Goal: Task Accomplishment & Management: Manage account settings

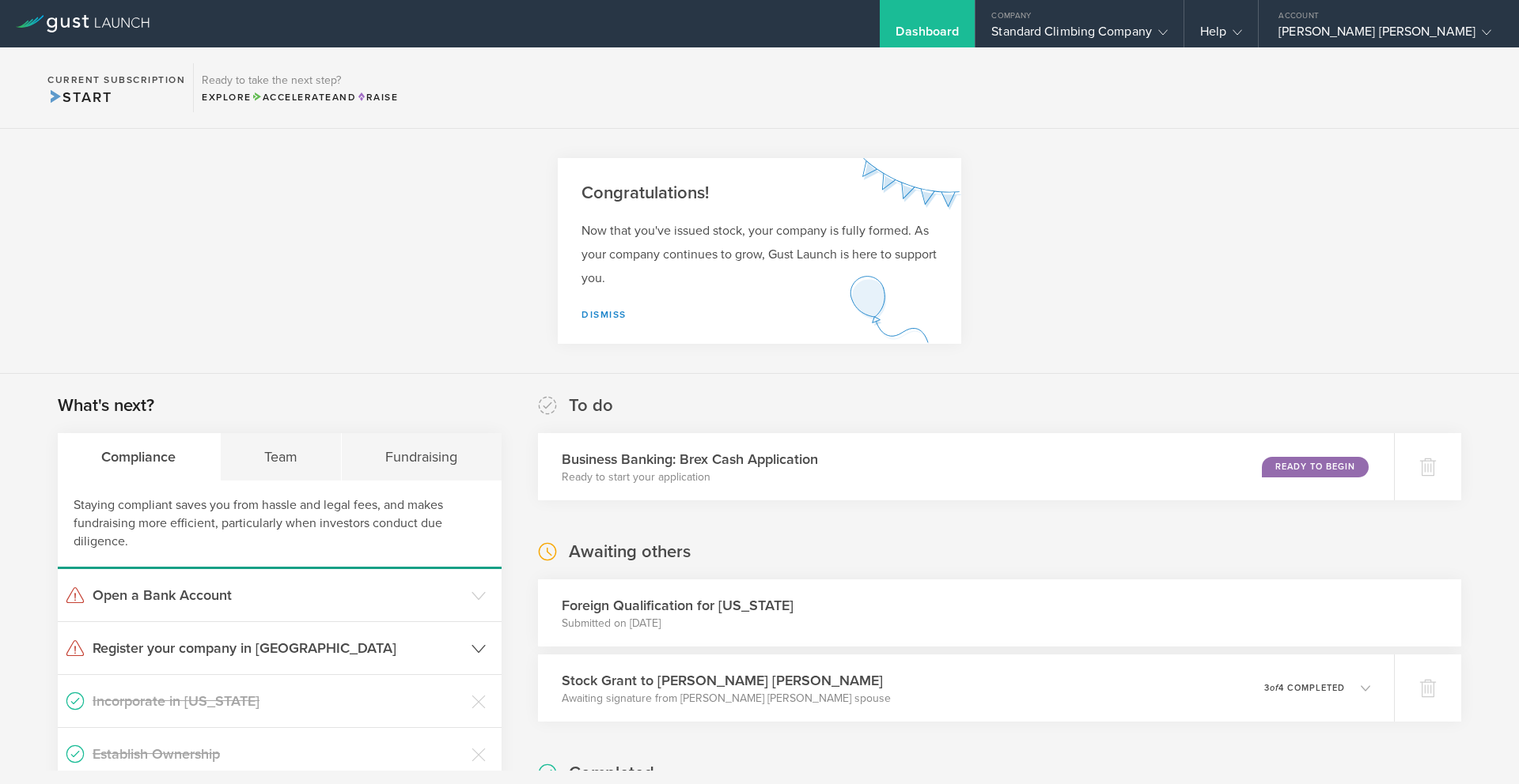
scroll to position [150, 0]
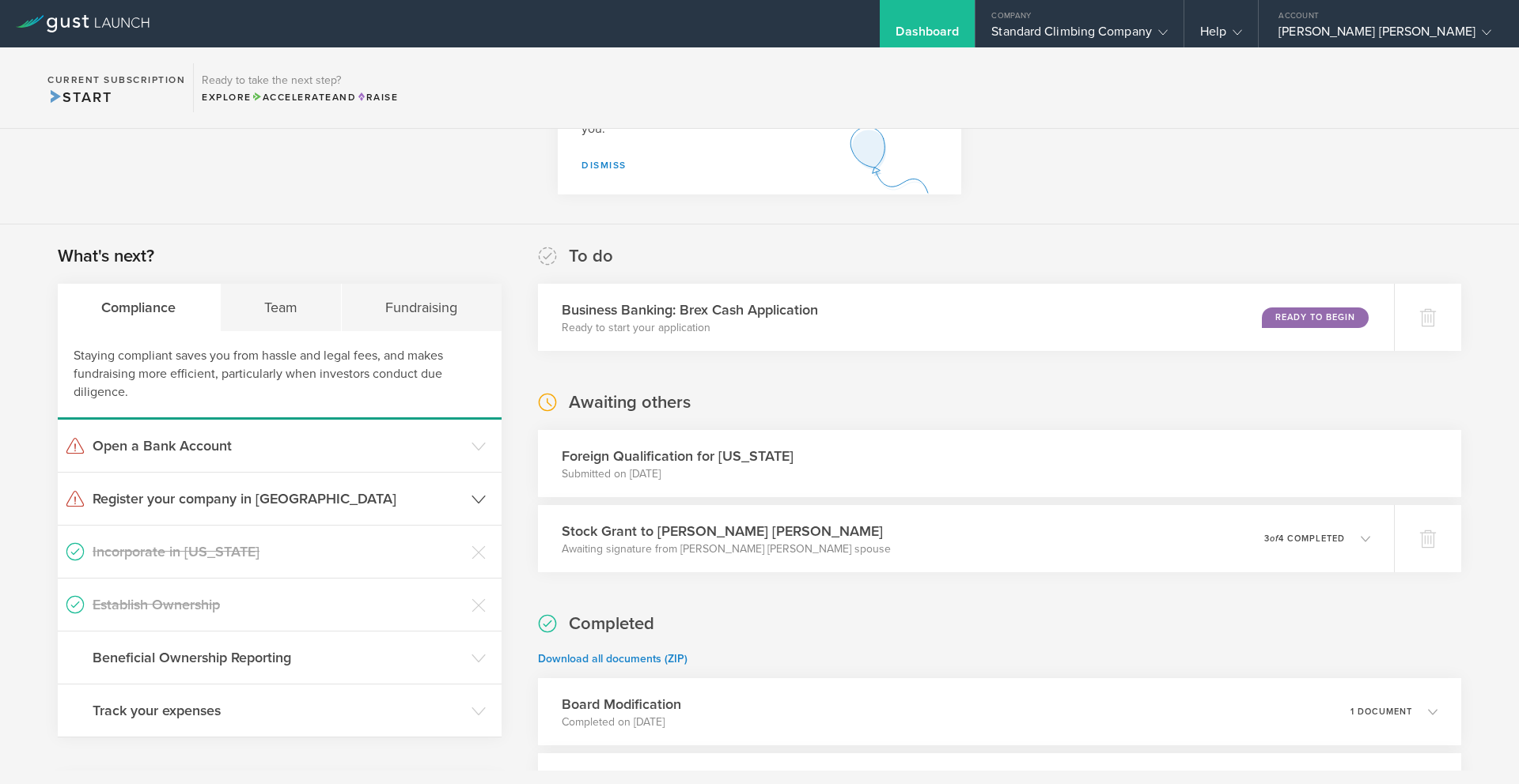
click at [247, 495] on h3 "Register your company in [GEOGRAPHIC_DATA]" at bounding box center [278, 498] width 371 height 20
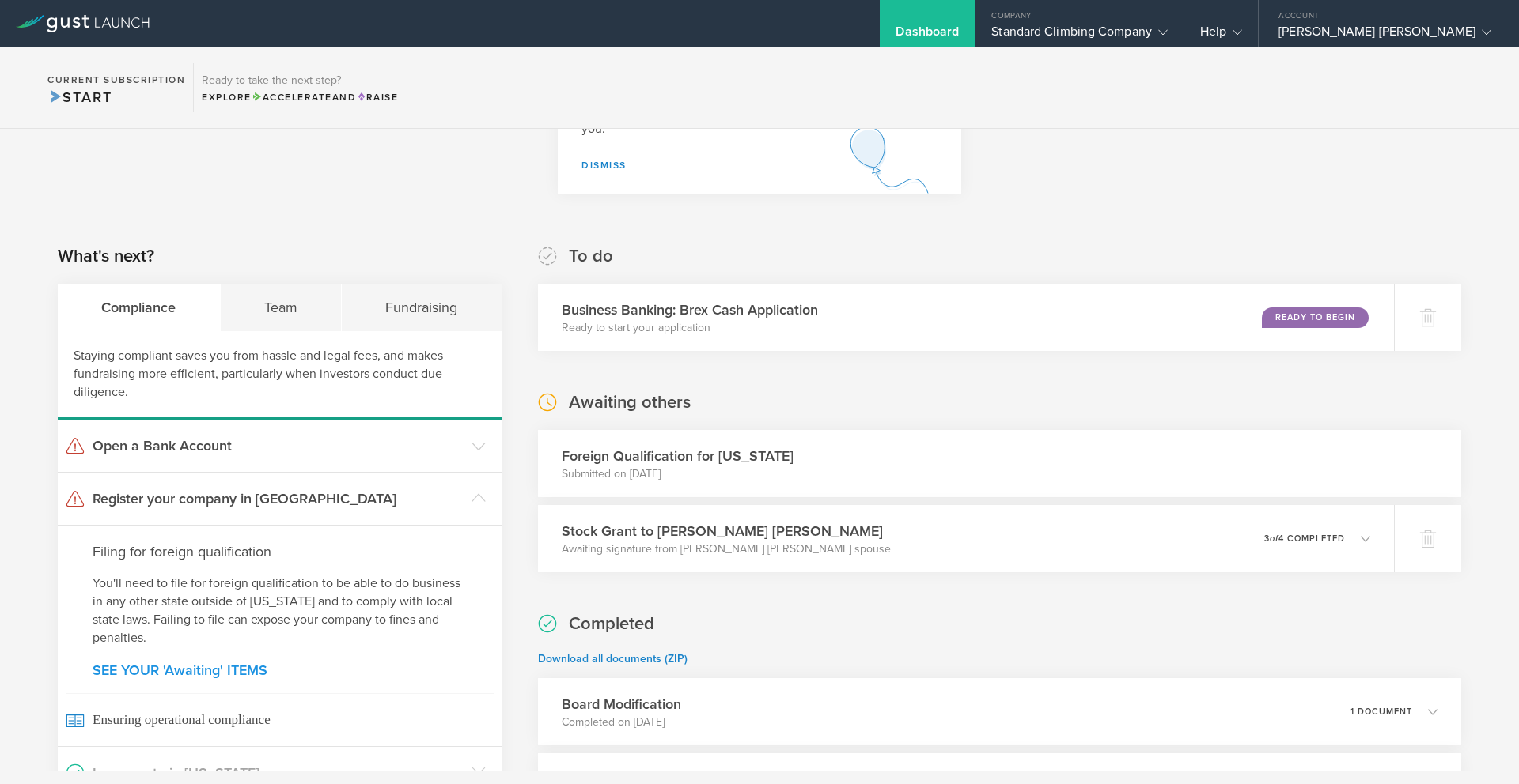
click at [262, 668] on link "SEE YOUR 'Awaiting' ITEMS" at bounding box center [280, 670] width 374 height 14
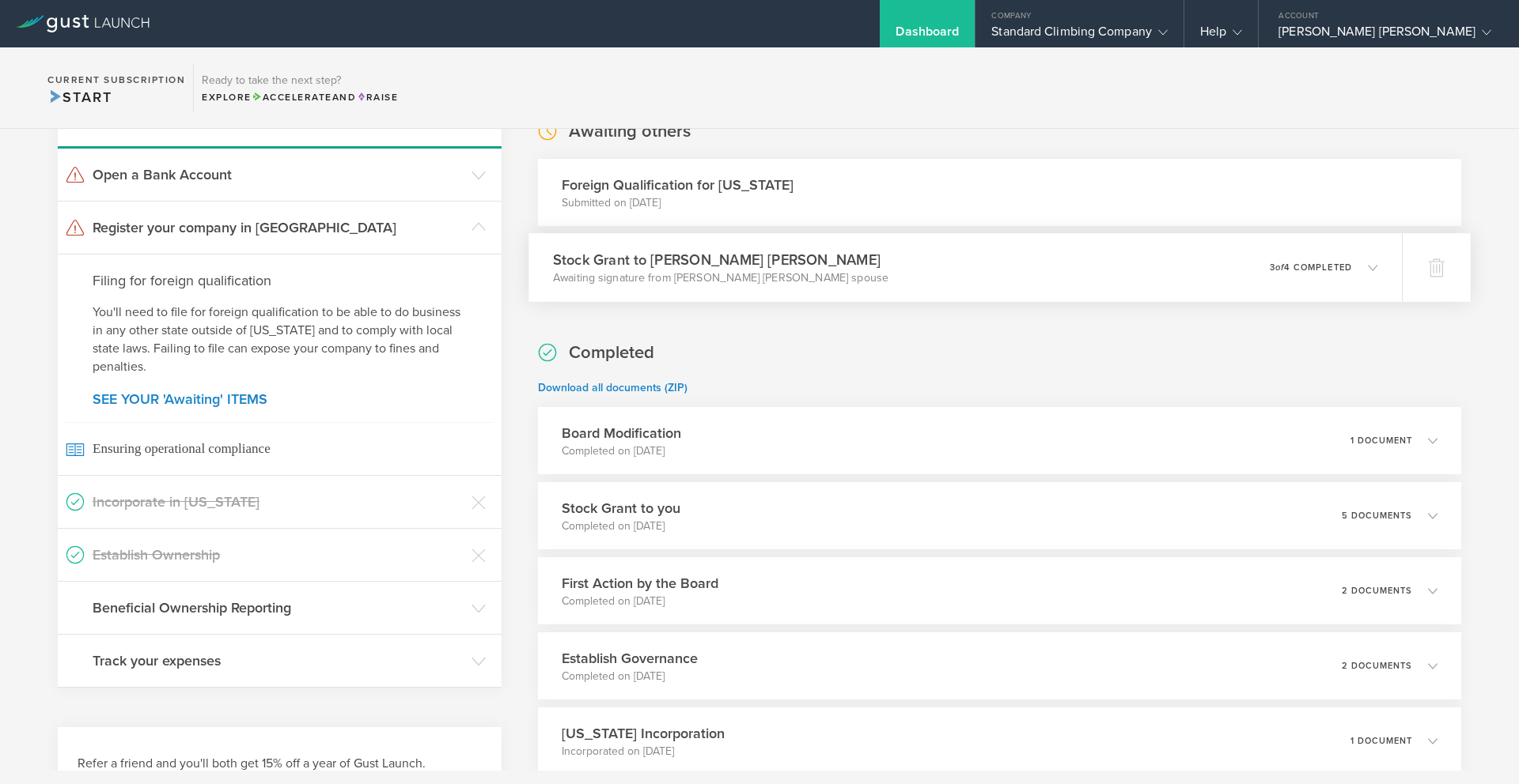
scroll to position [410, 0]
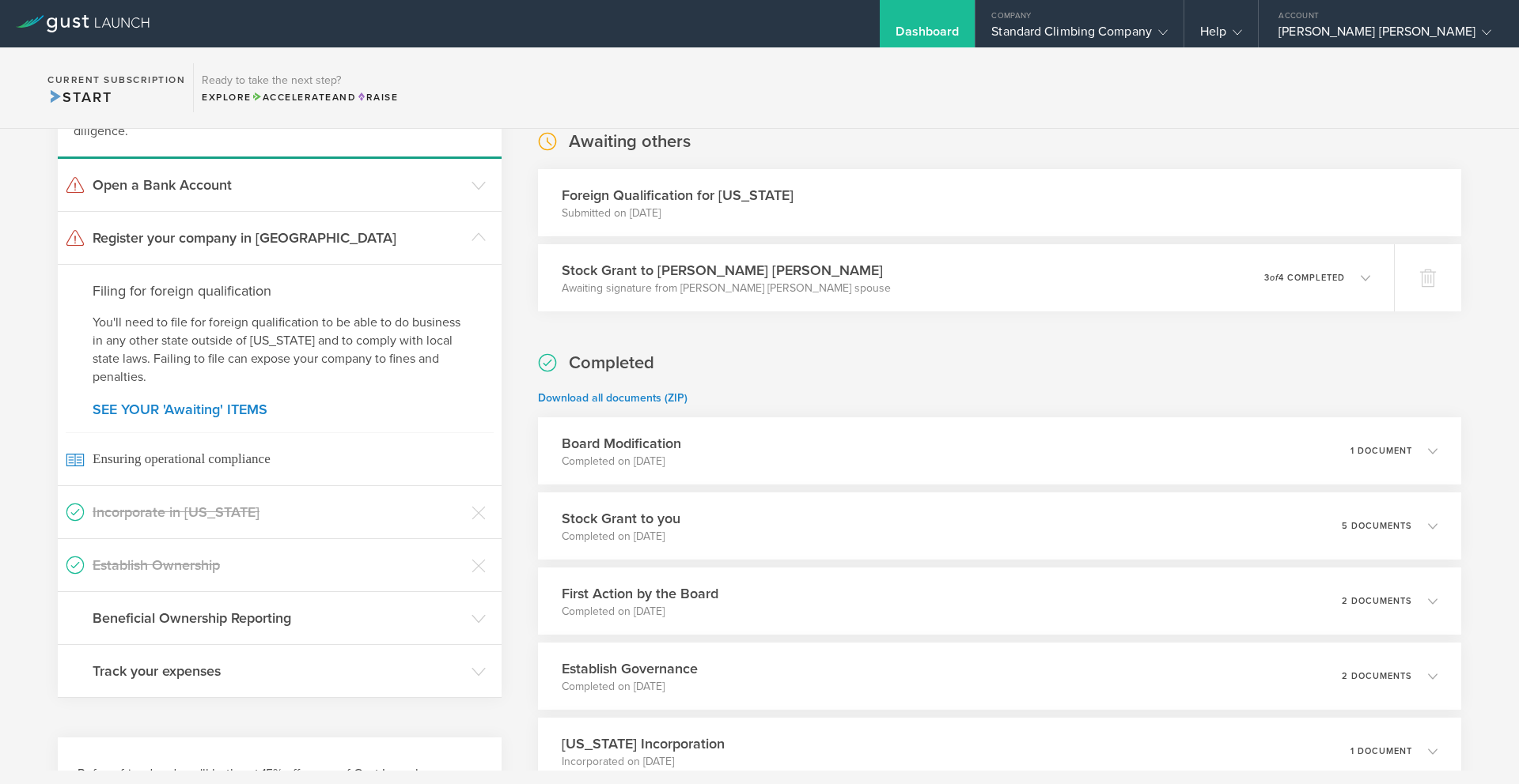
click at [783, 207] on div "Foreign Qualification for [US_STATE] Submitted on [DATE]" at bounding box center [999, 202] width 923 height 67
click at [971, 283] on div "Stock Grant to [PERSON_NAME] [PERSON_NAME] Awaiting signature from [PERSON_NAME…" at bounding box center [965, 278] width 873 height 69
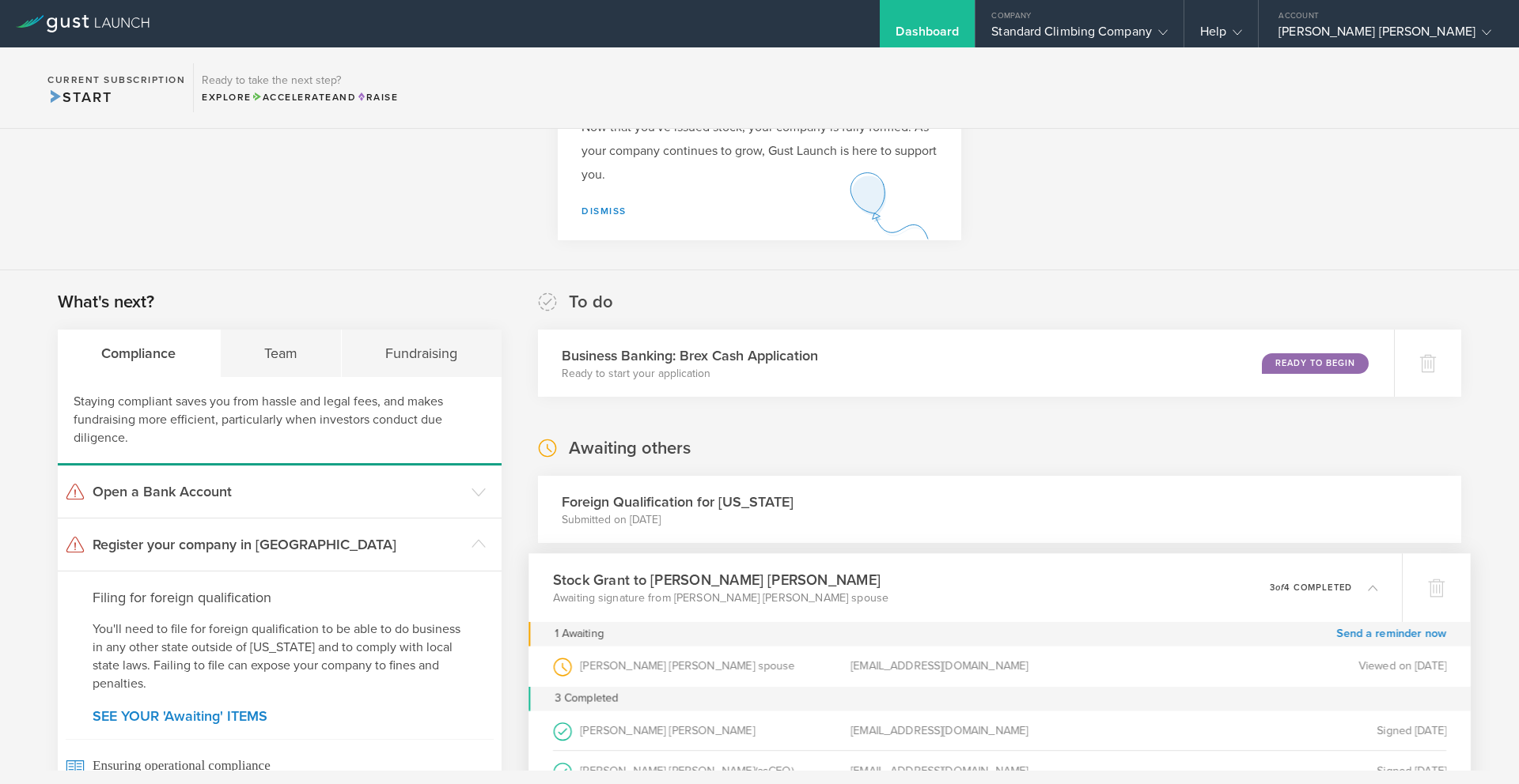
scroll to position [0, 0]
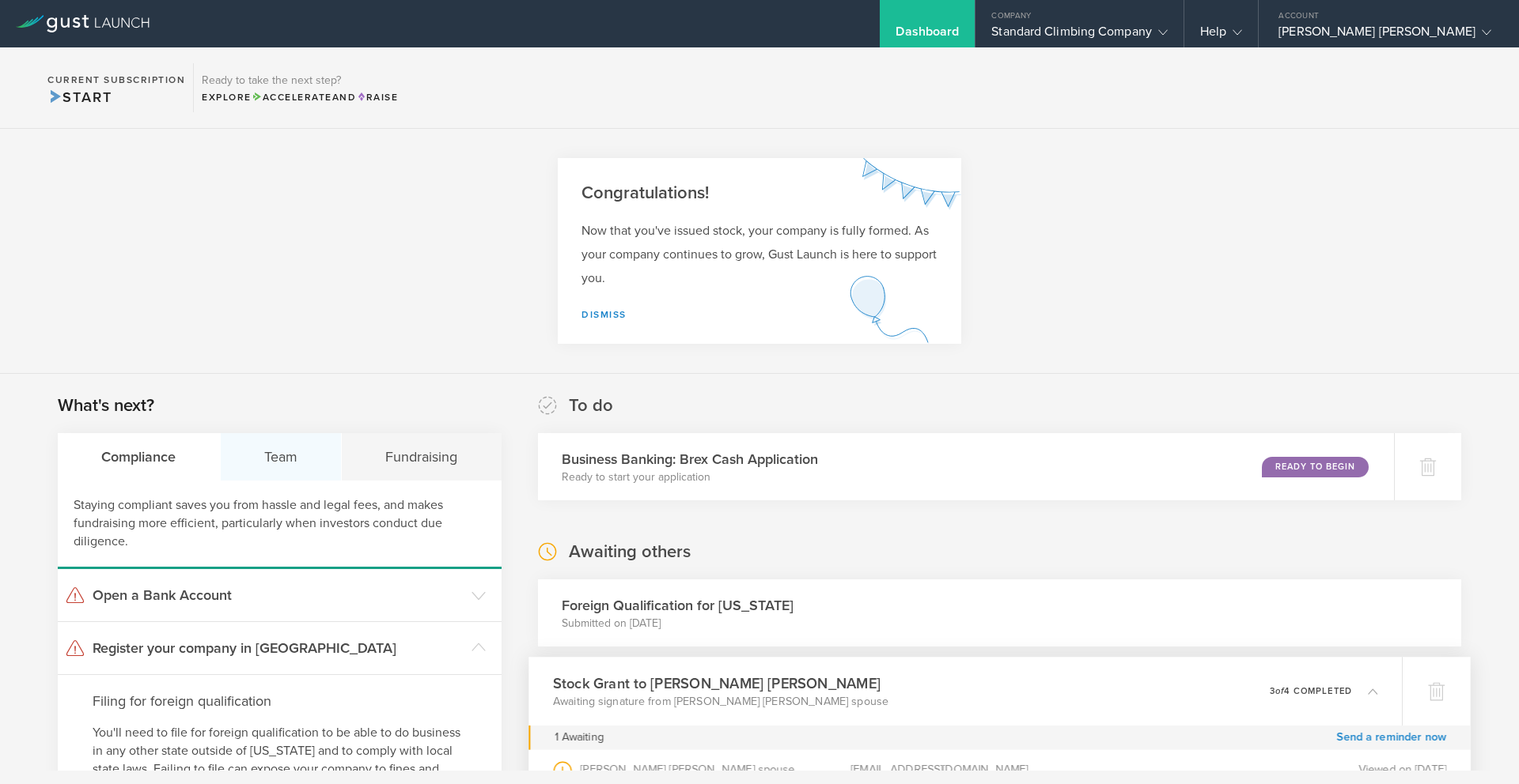
click at [287, 462] on div "Team" at bounding box center [281, 457] width 122 height 47
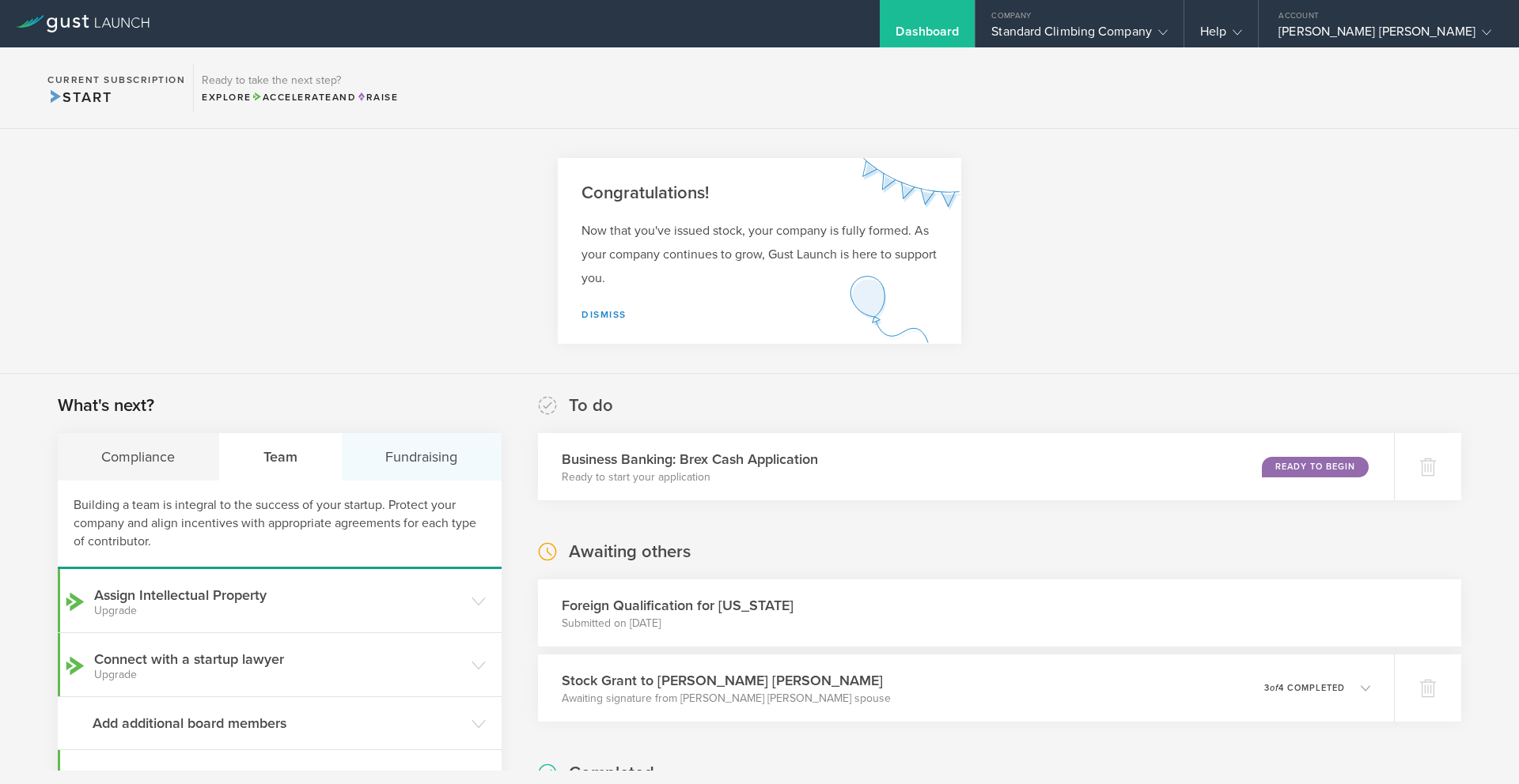
click at [410, 466] on div "Fundraising" at bounding box center [422, 457] width 160 height 47
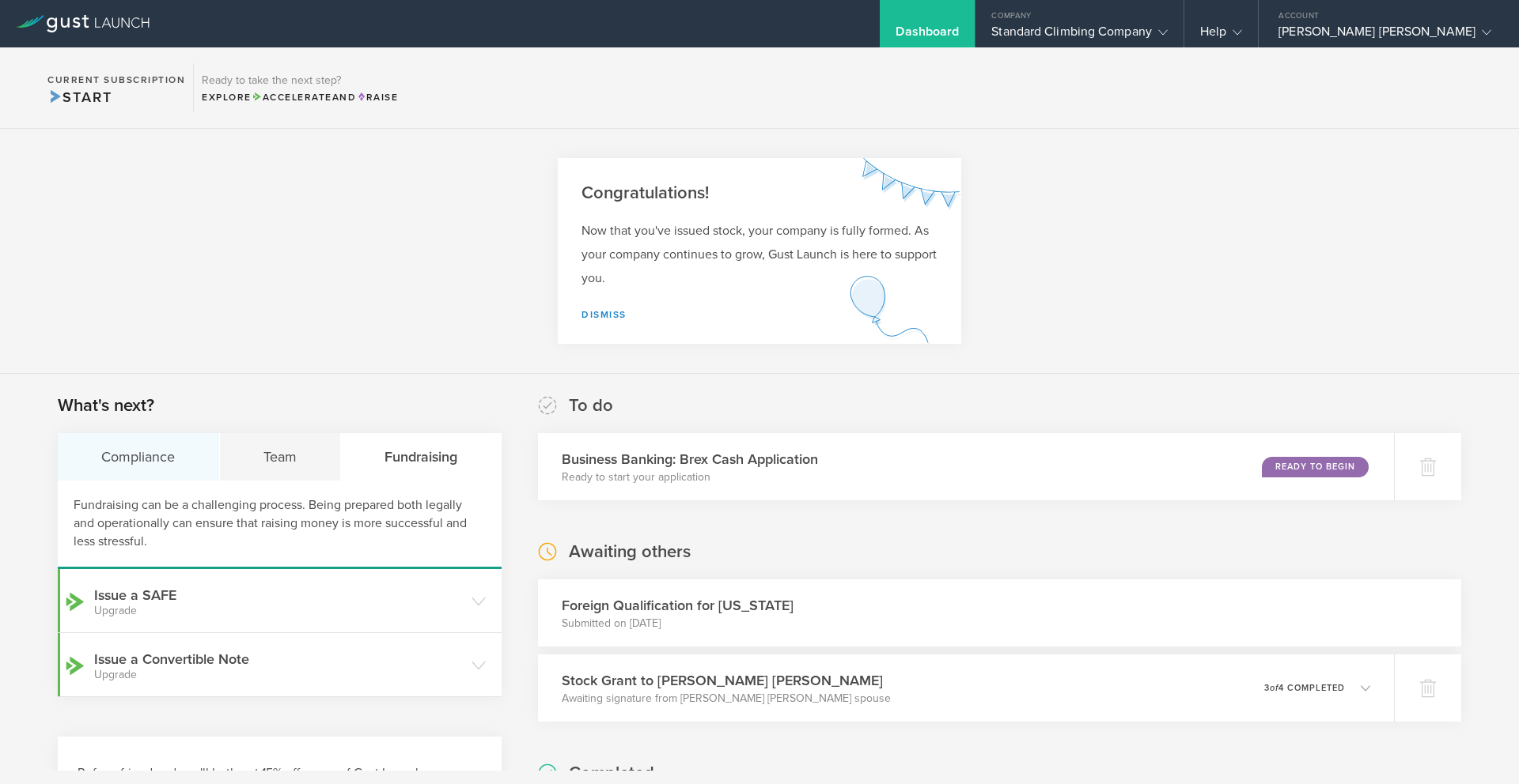
click at [137, 460] on div "Compliance" at bounding box center [138, 457] width 162 height 47
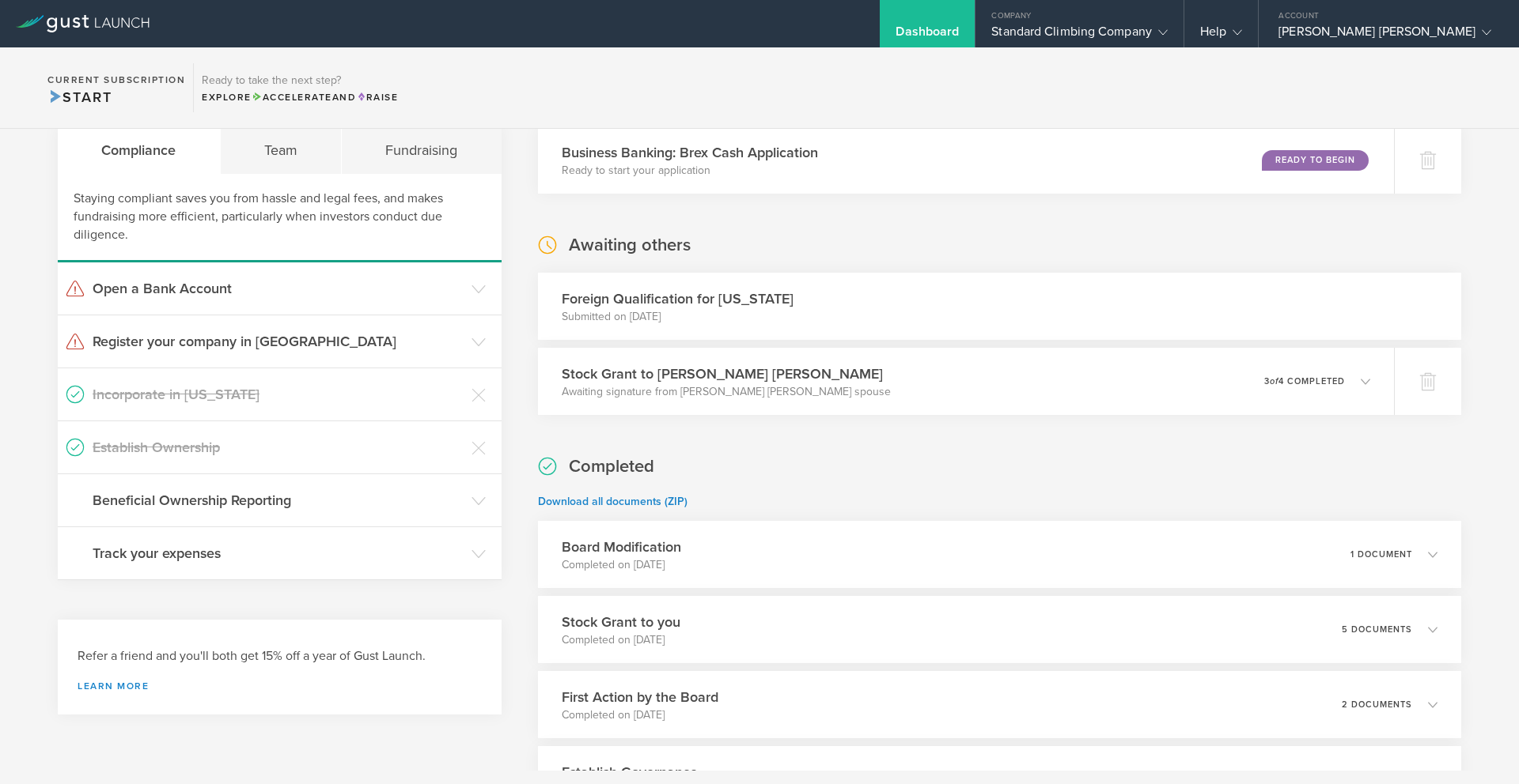
scroll to position [388, 0]
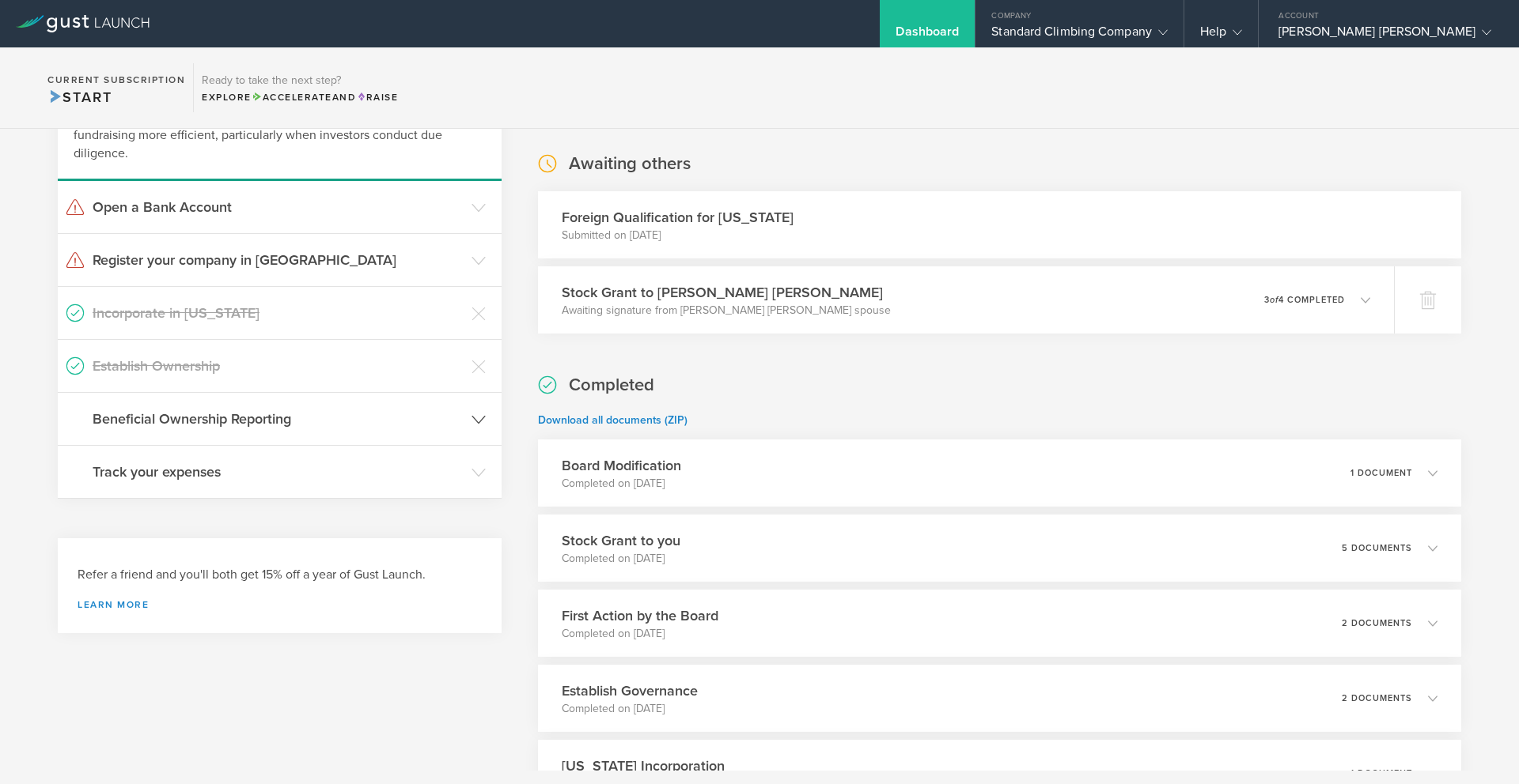
click at [465, 422] on header "Beneficial Ownership Reporting" at bounding box center [280, 419] width 444 height 53
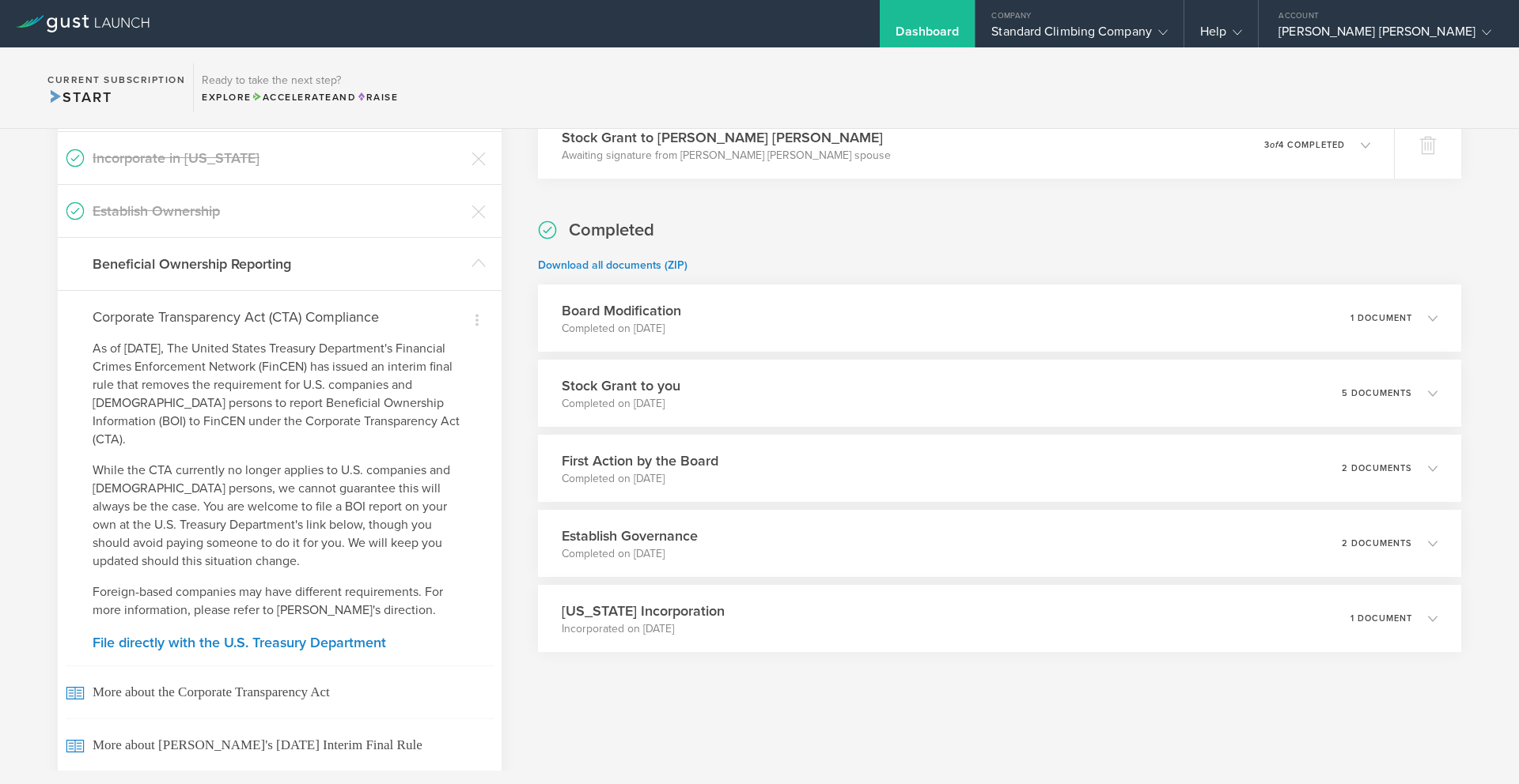
scroll to position [625, 0]
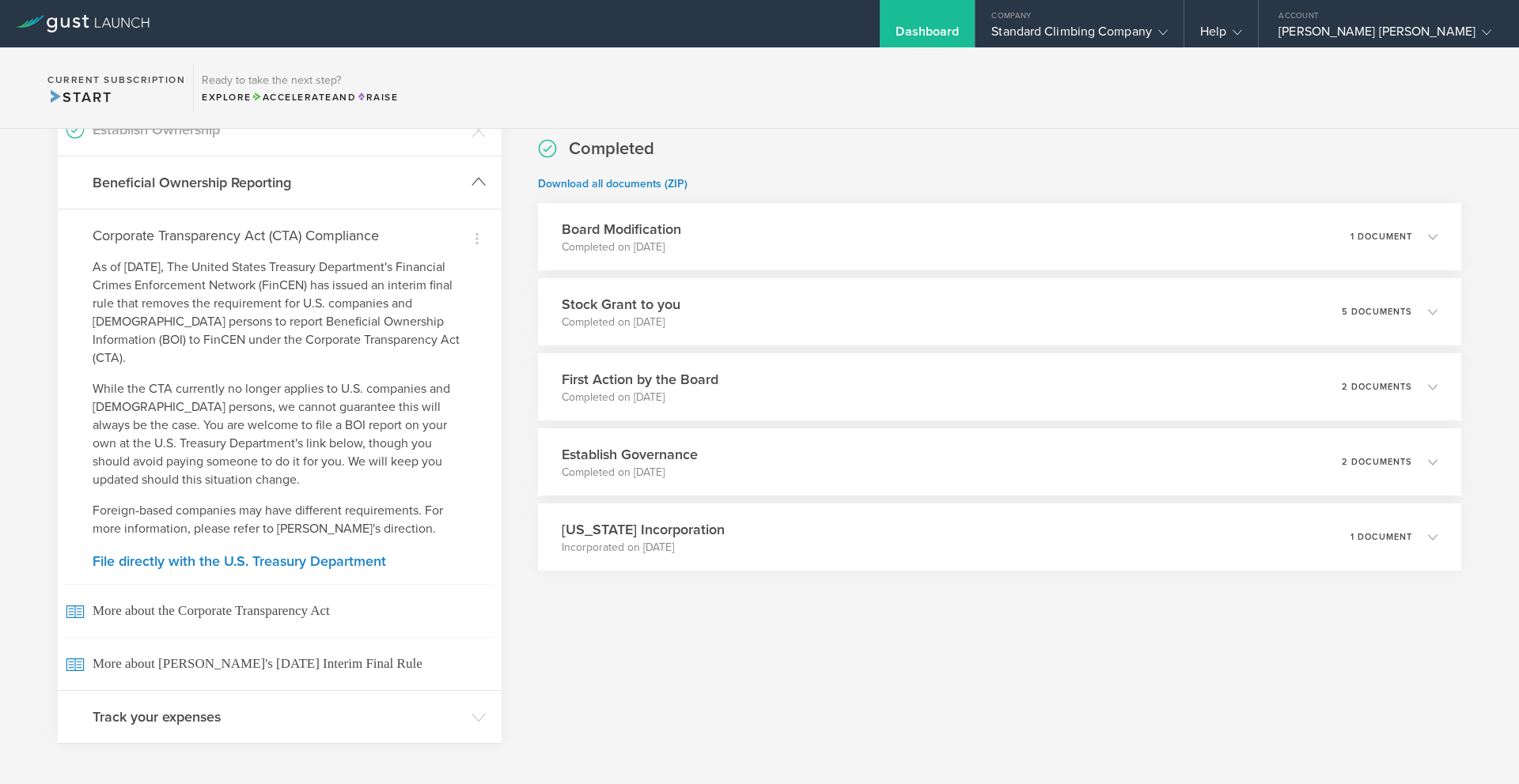
click at [441, 189] on h3 "Beneficial Ownership Reporting" at bounding box center [278, 182] width 371 height 20
